Goal: Information Seeking & Learning: Check status

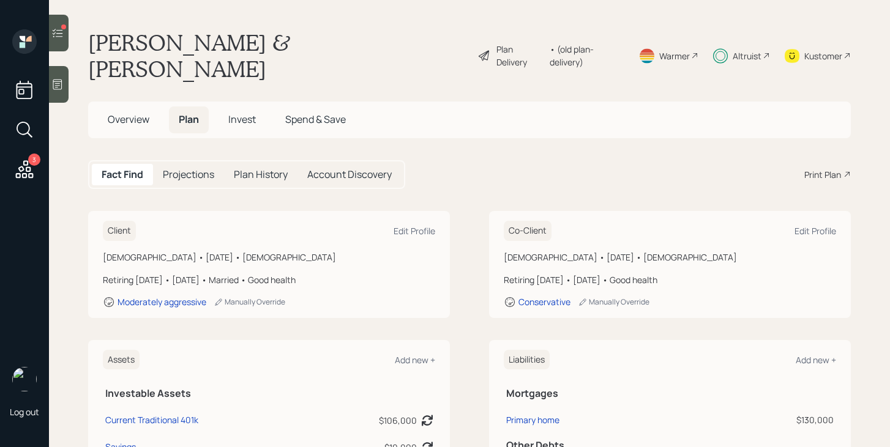
click at [236, 113] on span "Invest" at bounding box center [242, 119] width 28 height 13
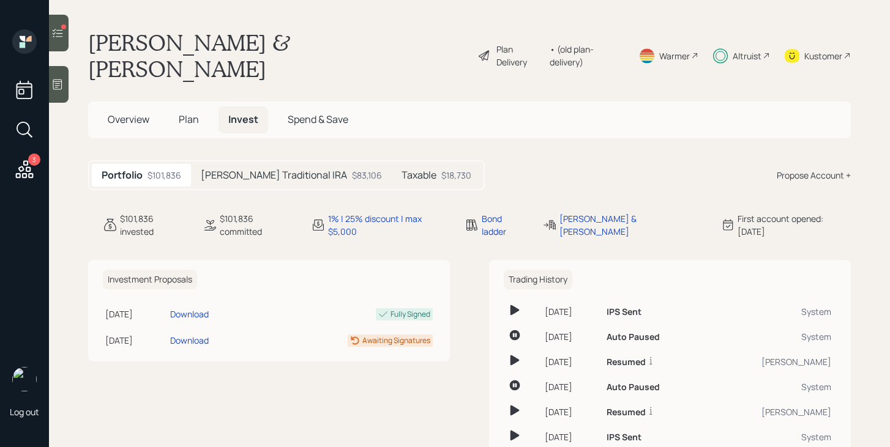
click at [219, 164] on div "[PERSON_NAME] Traditional IRA $83,106" at bounding box center [291, 175] width 201 height 23
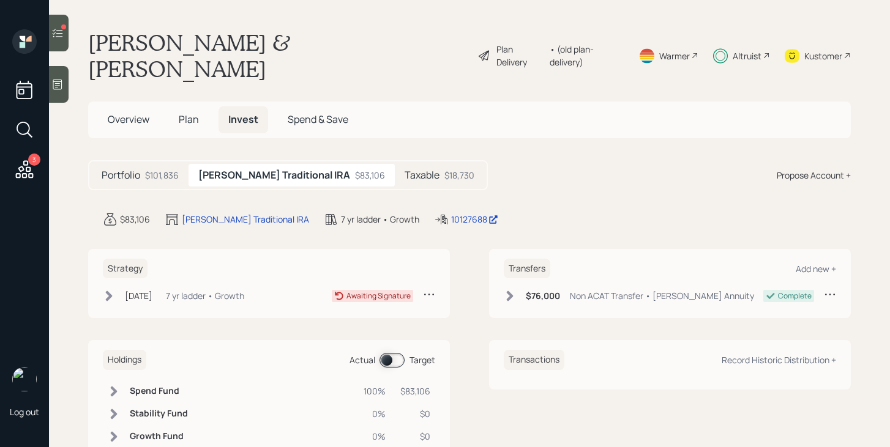
click at [114, 290] on icon at bounding box center [109, 296] width 12 height 12
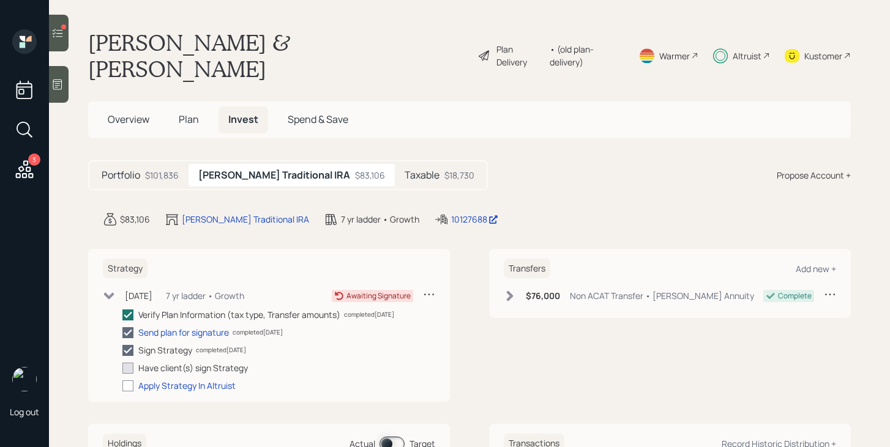
click at [120, 288] on div "[DATE] [DATE] 6:41 PM EDT 7 yr ladder • Growth" at bounding box center [173, 295] width 141 height 15
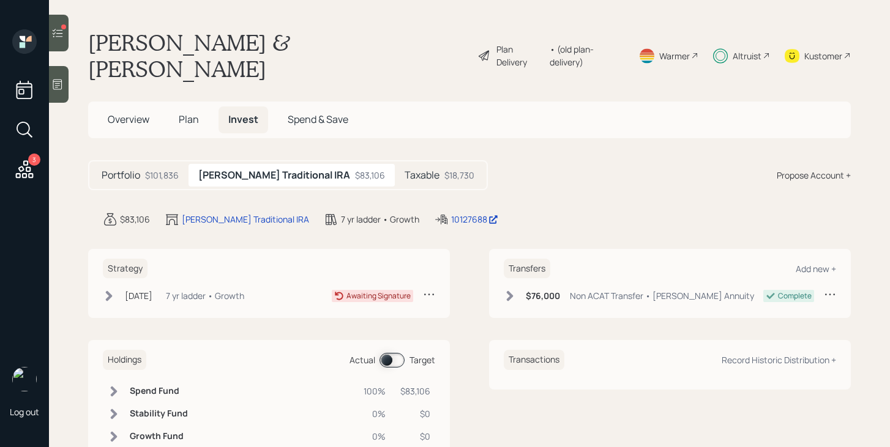
click at [405, 170] on h5 "Taxable" at bounding box center [422, 176] width 35 height 12
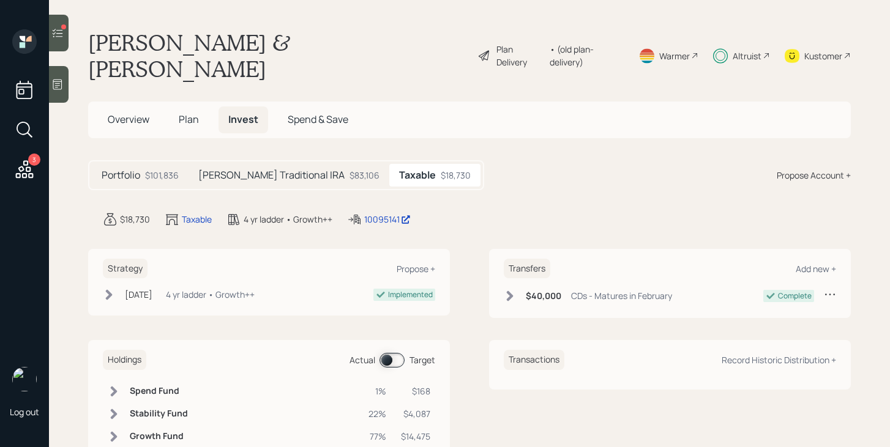
click at [275, 170] on h5 "[PERSON_NAME] Traditional IRA" at bounding box center [271, 176] width 146 height 12
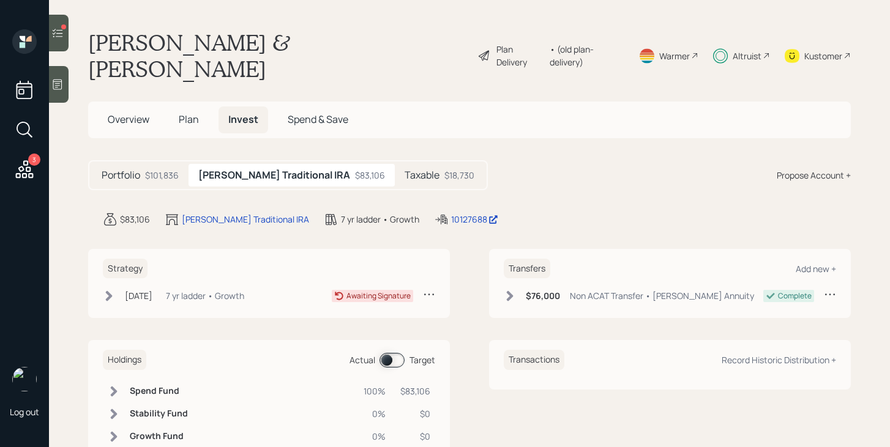
click at [58, 37] on icon at bounding box center [58, 33] width 10 height 9
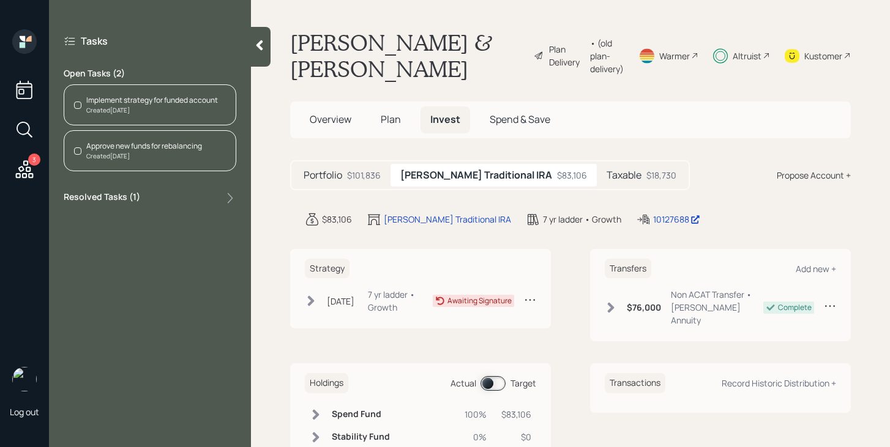
click at [258, 54] on div at bounding box center [261, 47] width 20 height 40
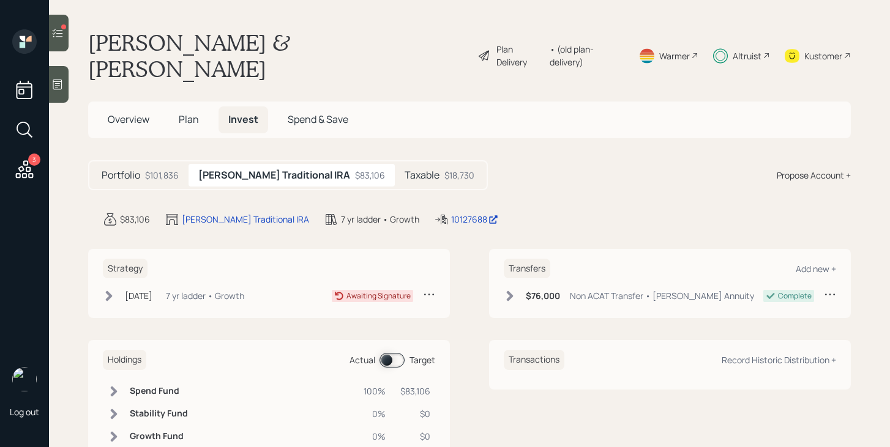
click at [25, 164] on icon at bounding box center [24, 170] width 22 height 22
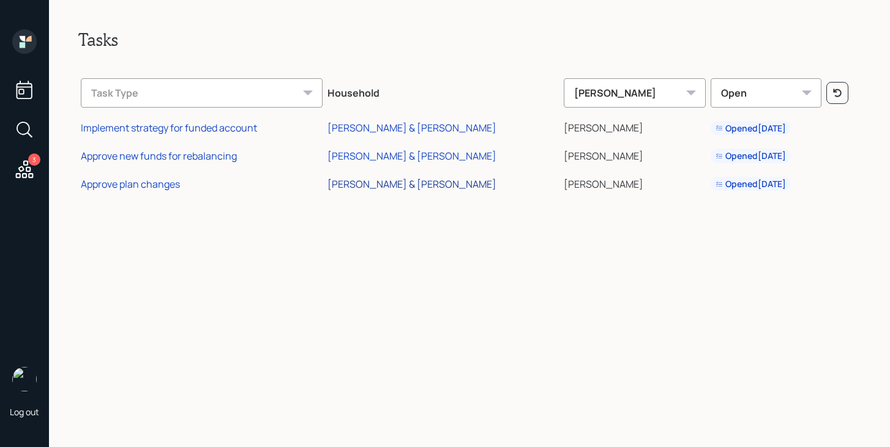
click at [413, 190] on div "[PERSON_NAME] & [PERSON_NAME]" at bounding box center [411, 183] width 169 height 13
